Goal: Find contact information: Find contact information

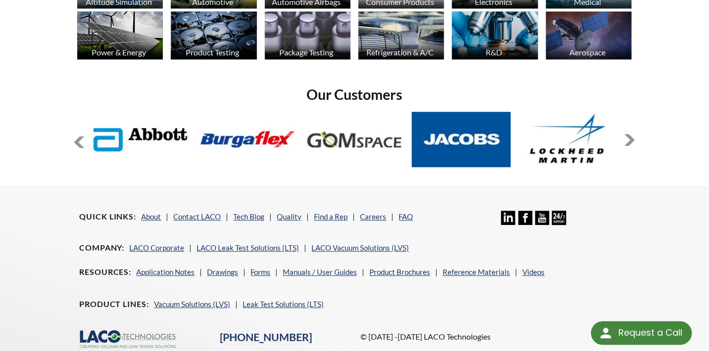
scroll to position [675, 0]
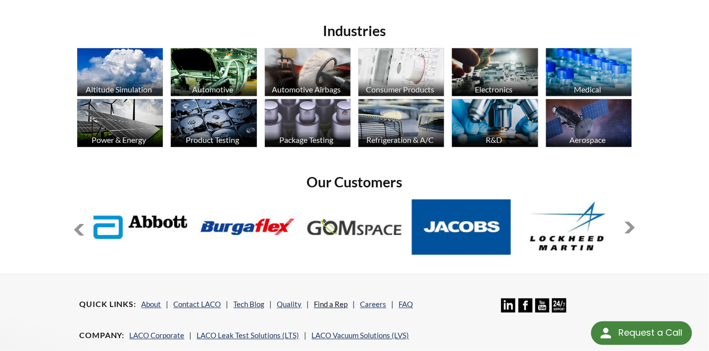
click at [330, 303] on link "Find a Rep" at bounding box center [331, 304] width 34 height 9
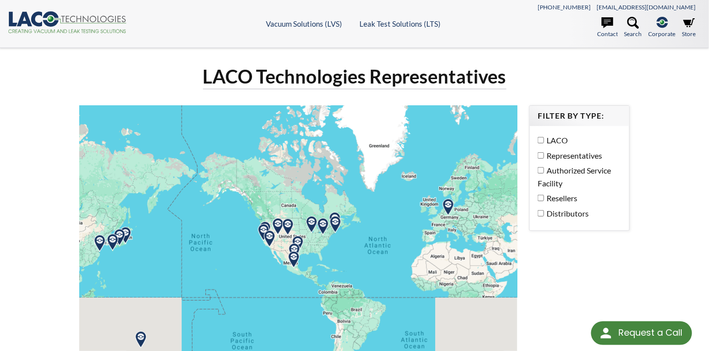
select select "Language Translate Widget"
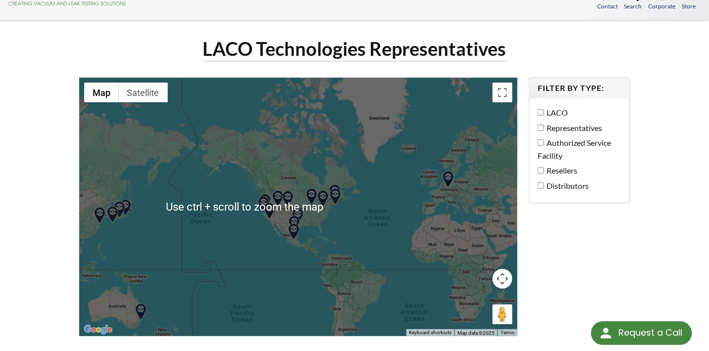
scroll to position [49, 0]
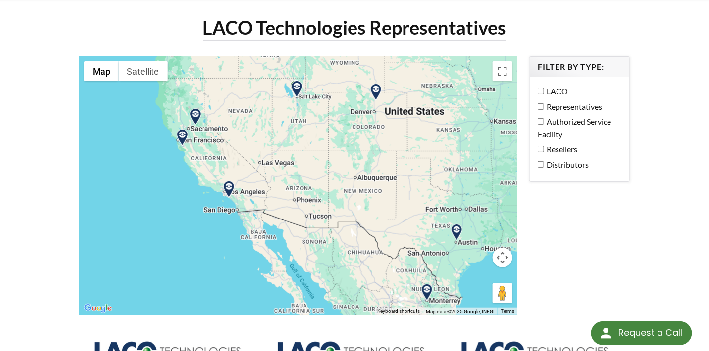
drag, startPoint x: 349, startPoint y: 97, endPoint x: 301, endPoint y: 190, distance: 104.9
click at [301, 190] on div at bounding box center [298, 185] width 438 height 259
click at [538, 166] on label "Distributors" at bounding box center [576, 164] width 79 height 13
click at [546, 123] on label "Authorized Service Facility" at bounding box center [576, 127] width 79 height 25
click at [539, 97] on div "LACO Representatives Authorized Service Facility Resellers Distributors" at bounding box center [579, 128] width 84 height 86
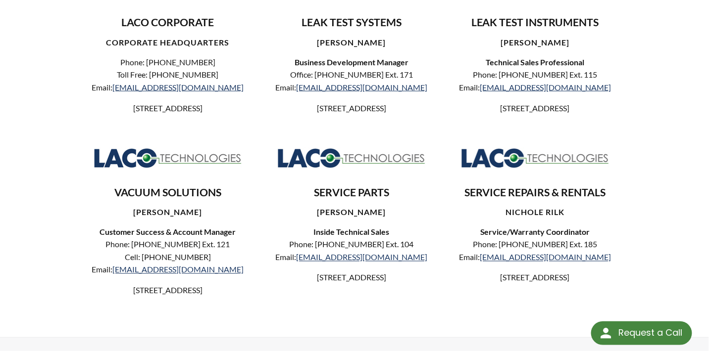
scroll to position [395, 0]
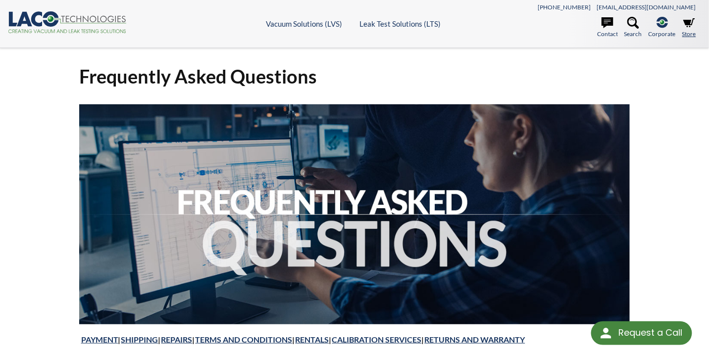
click at [683, 24] on icon at bounding box center [689, 23] width 12 height 12
